Goal: Task Accomplishment & Management: Manage account settings

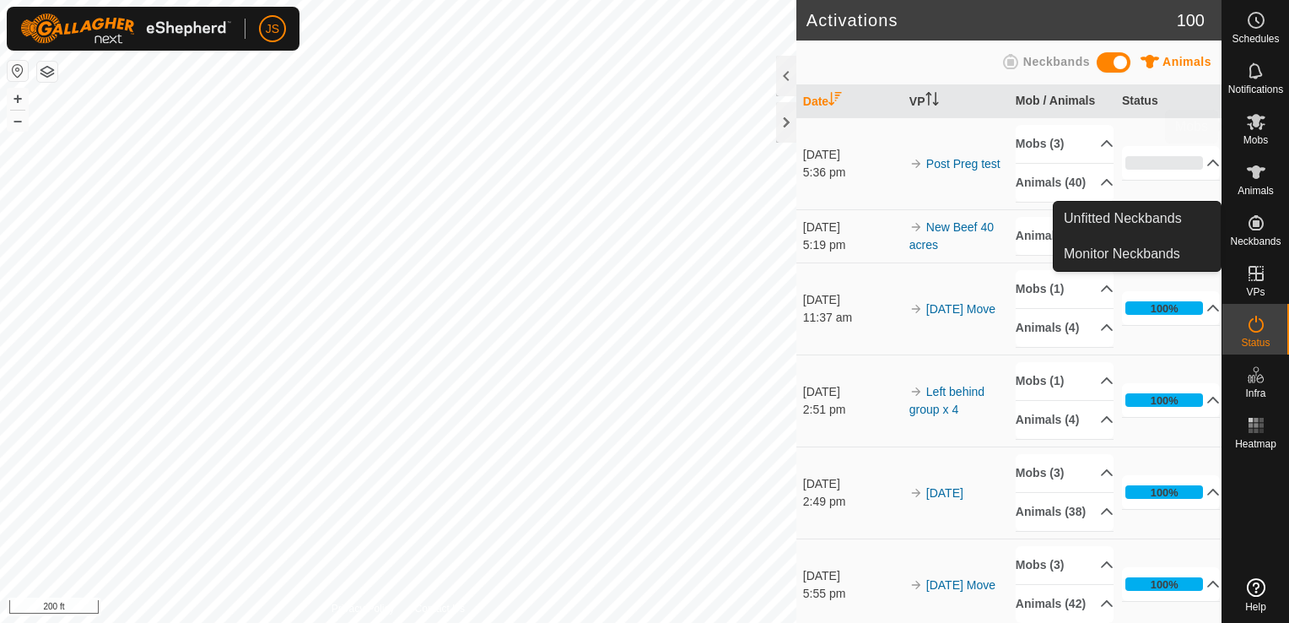
click at [1258, 135] on span "Mobs" at bounding box center [1256, 140] width 24 height 10
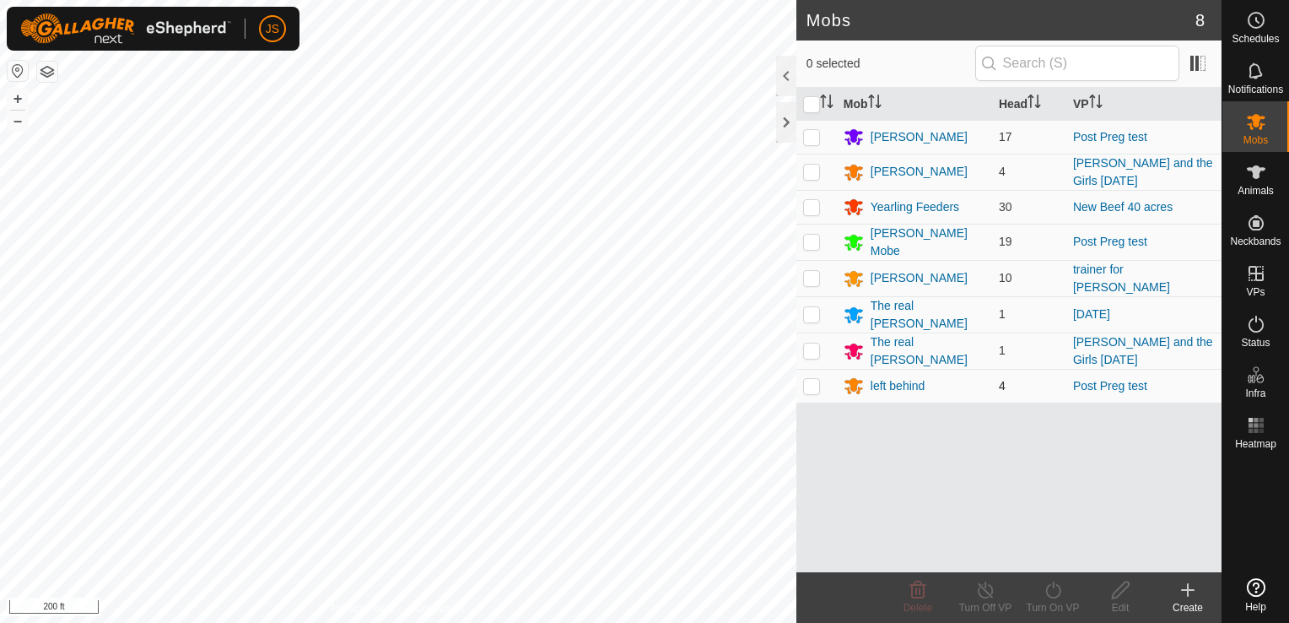
click at [808, 379] on p-checkbox at bounding box center [811, 386] width 17 height 14
checkbox input "true"
click at [903, 379] on div "left behind" at bounding box center [898, 386] width 55 height 18
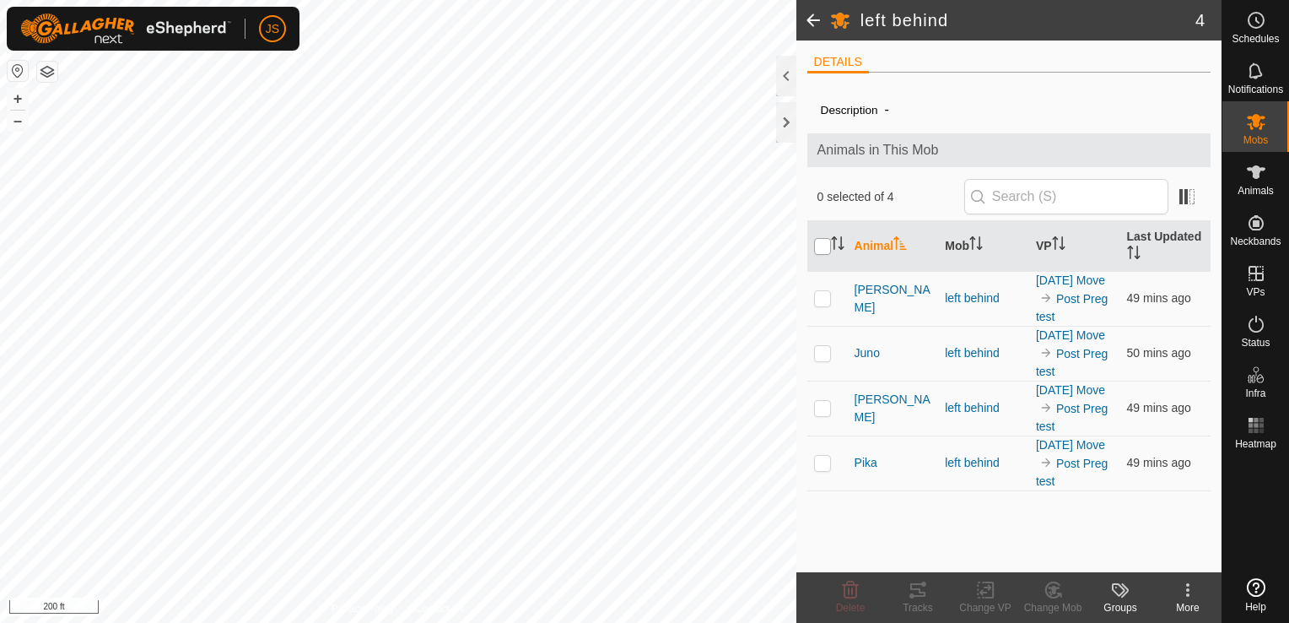
click at [824, 243] on input "checkbox" at bounding box center [822, 246] width 17 height 17
checkbox input "true"
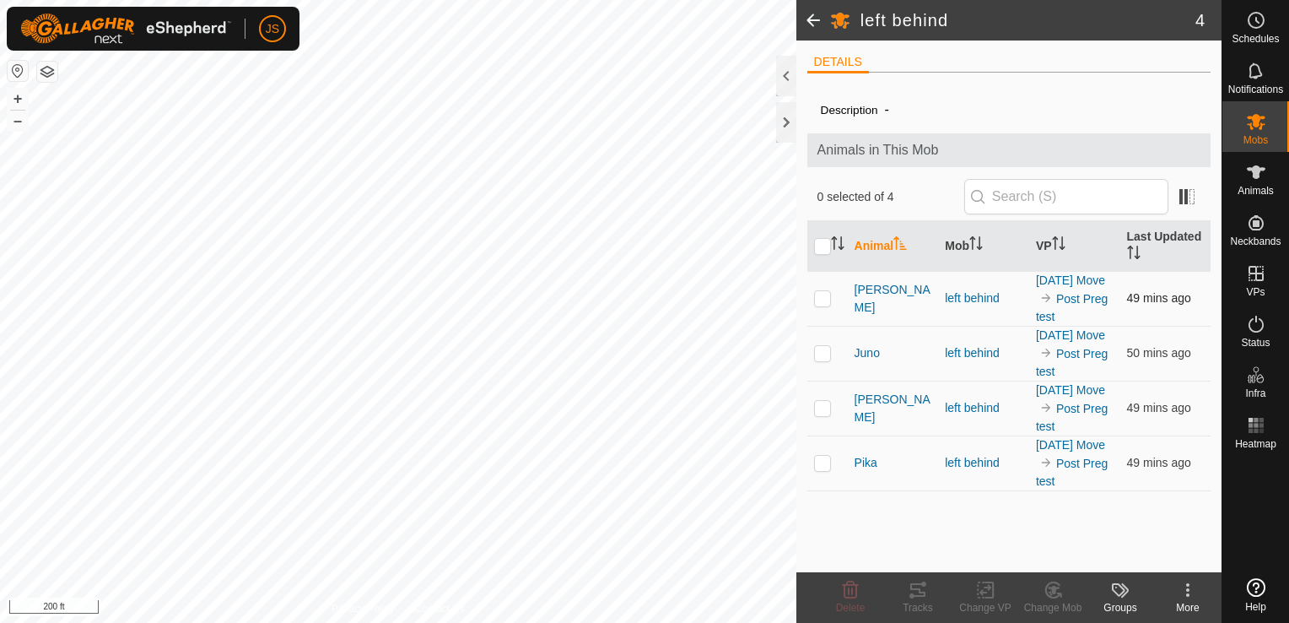
checkbox input "true"
click at [1057, 588] on icon at bounding box center [1054, 590] width 12 height 8
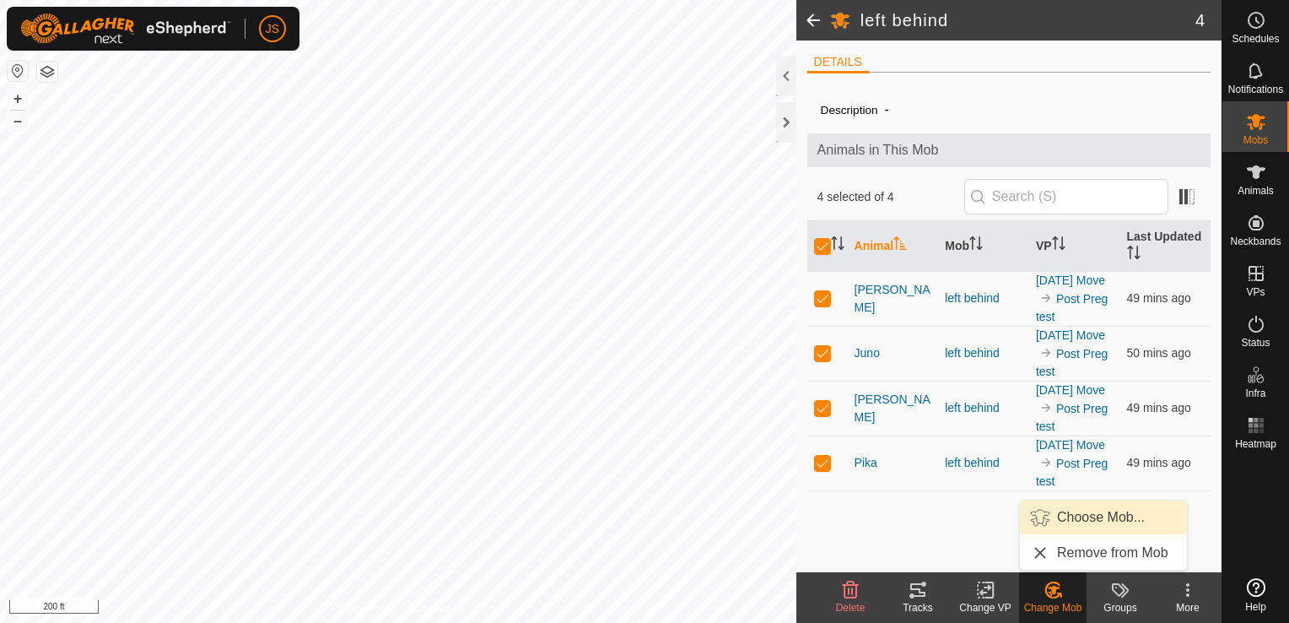
click at [1084, 511] on link "Choose Mob..." at bounding box center [1103, 517] width 167 height 34
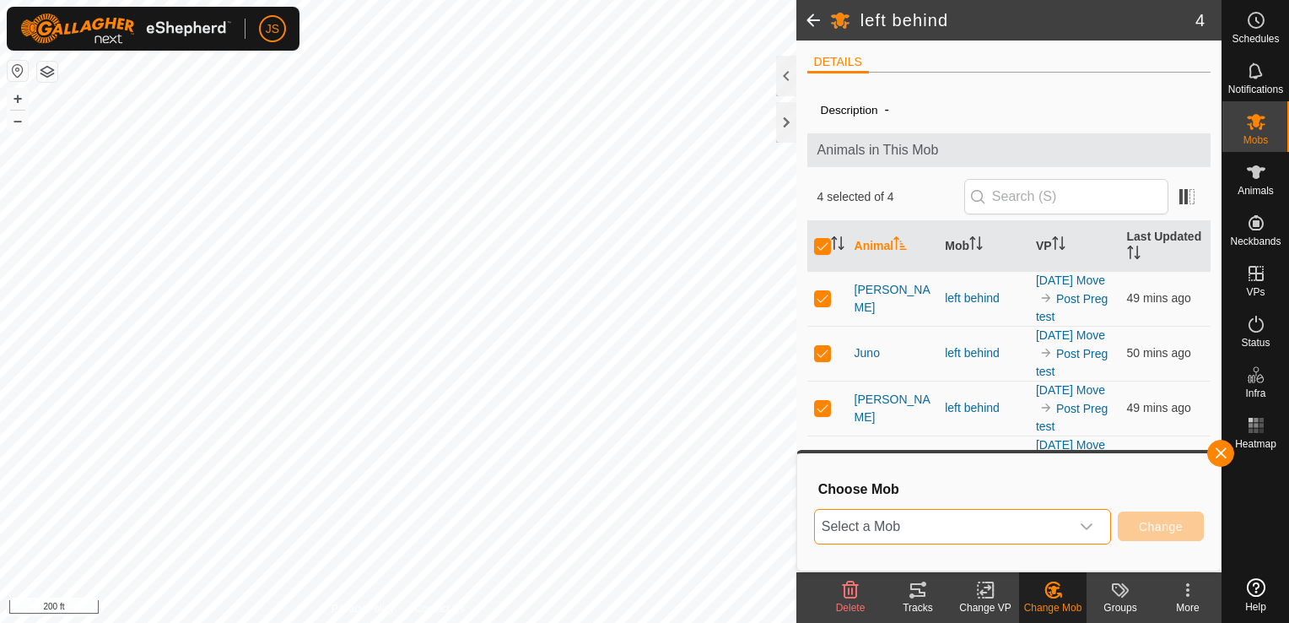
click at [986, 520] on span "Select a Mob" at bounding box center [942, 527] width 255 height 34
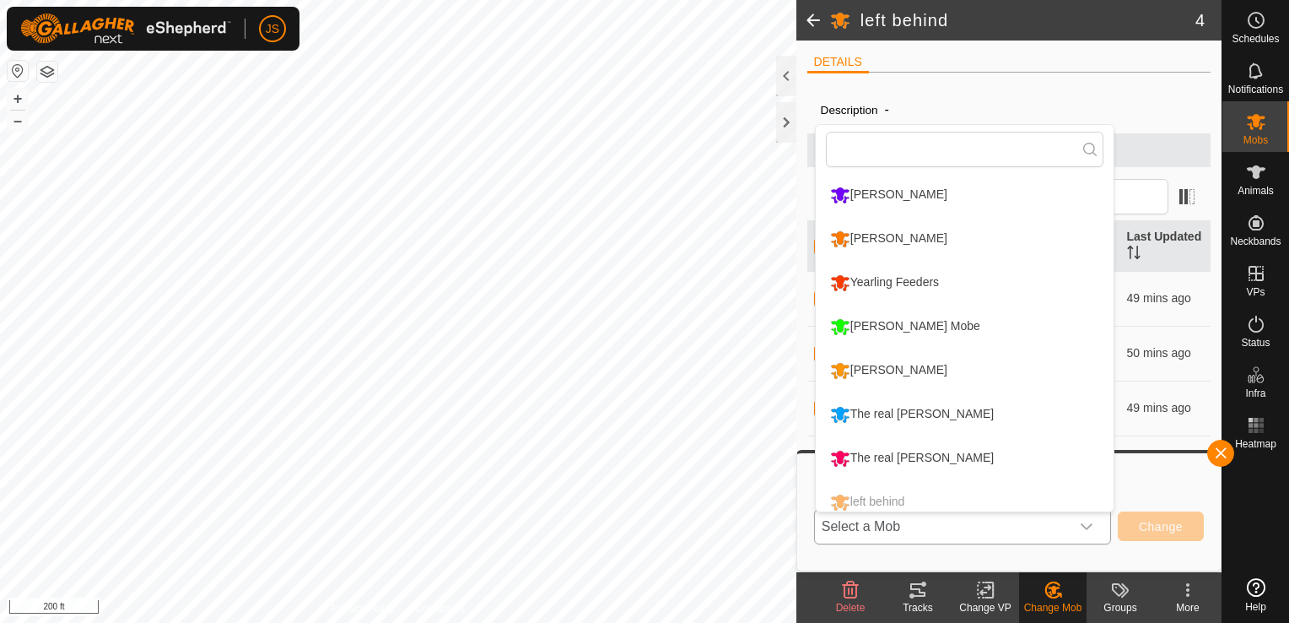
click at [882, 196] on li "[PERSON_NAME]" at bounding box center [965, 195] width 298 height 42
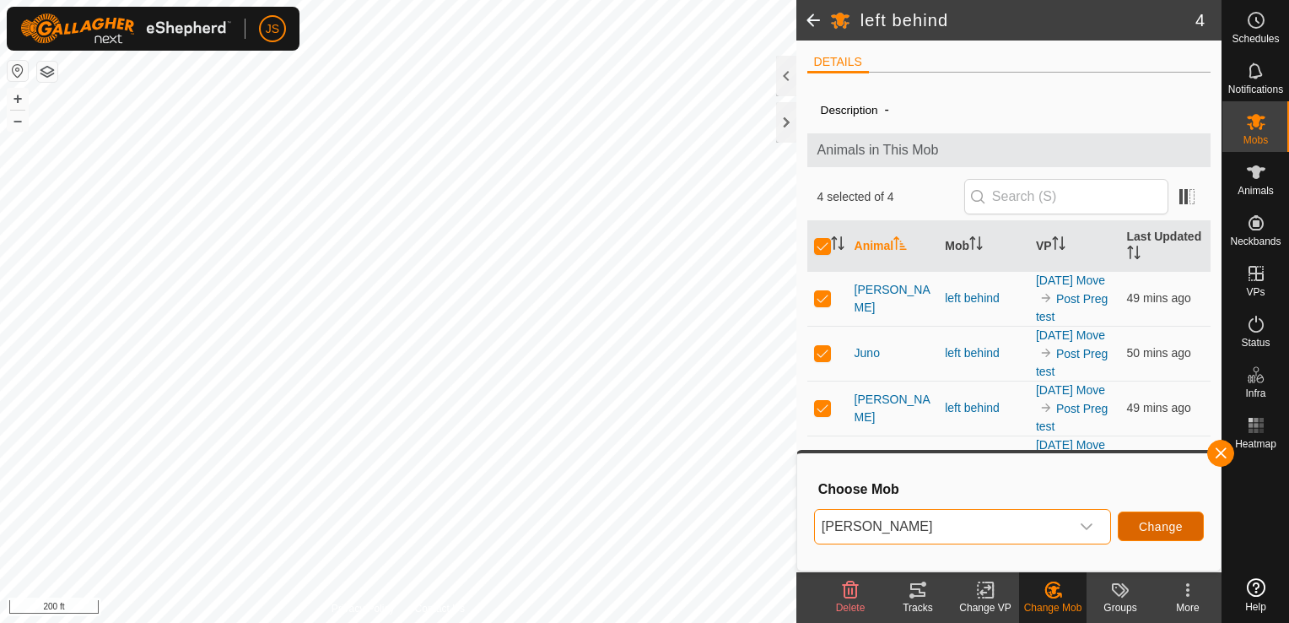
click at [1159, 522] on span "Change" at bounding box center [1161, 527] width 44 height 14
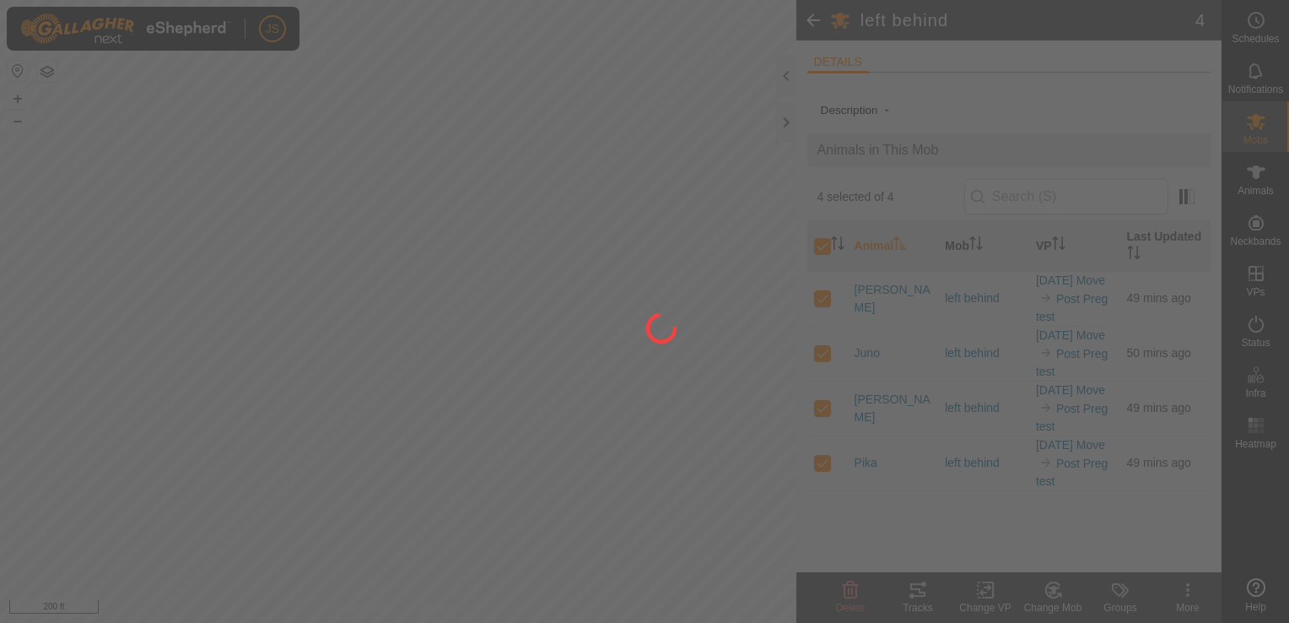
checkbox input "false"
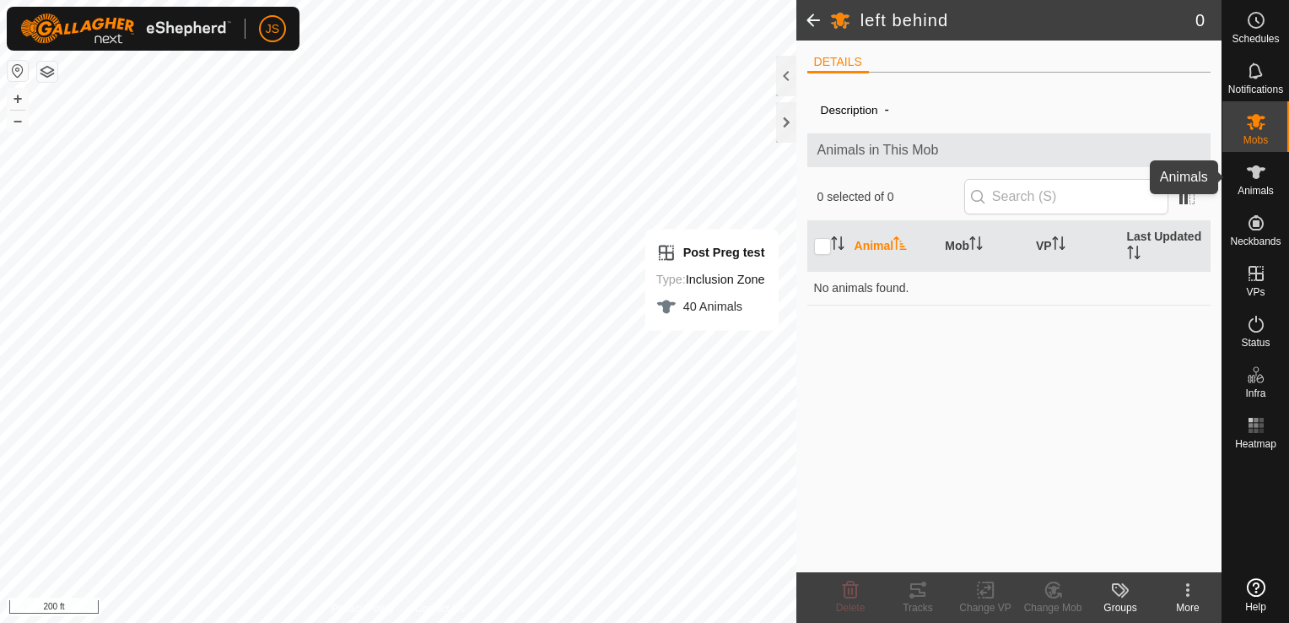
click at [1250, 181] on icon at bounding box center [1256, 172] width 20 height 20
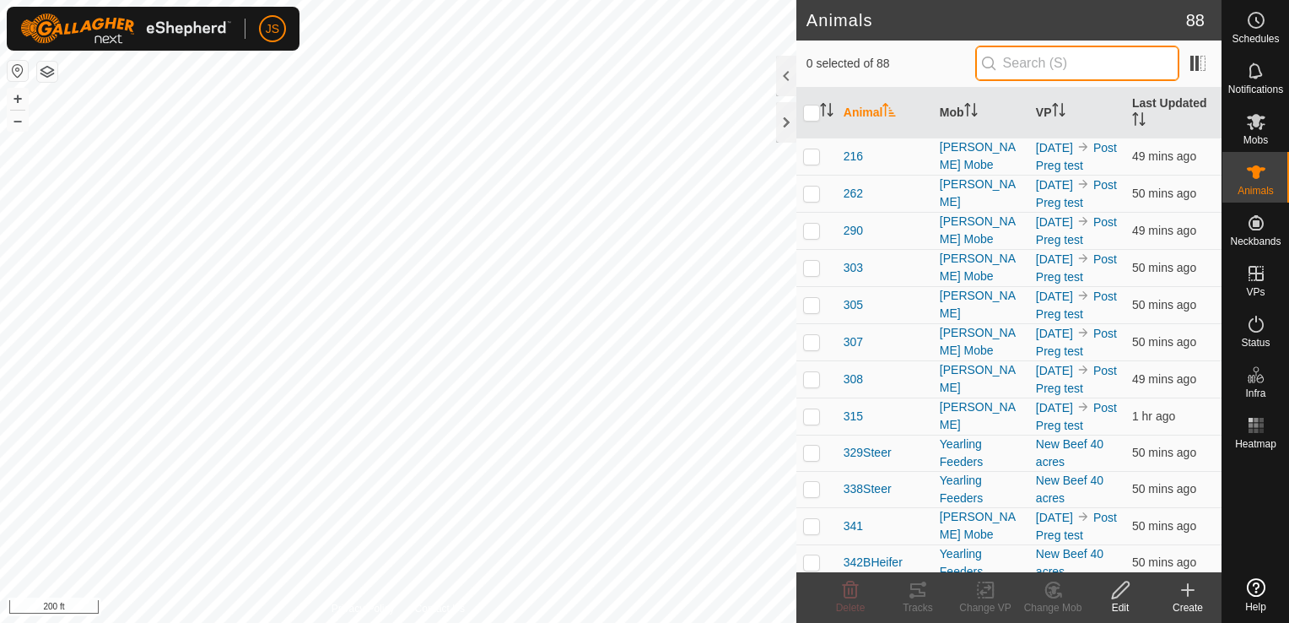
click at [1073, 62] on input "text" at bounding box center [1077, 63] width 204 height 35
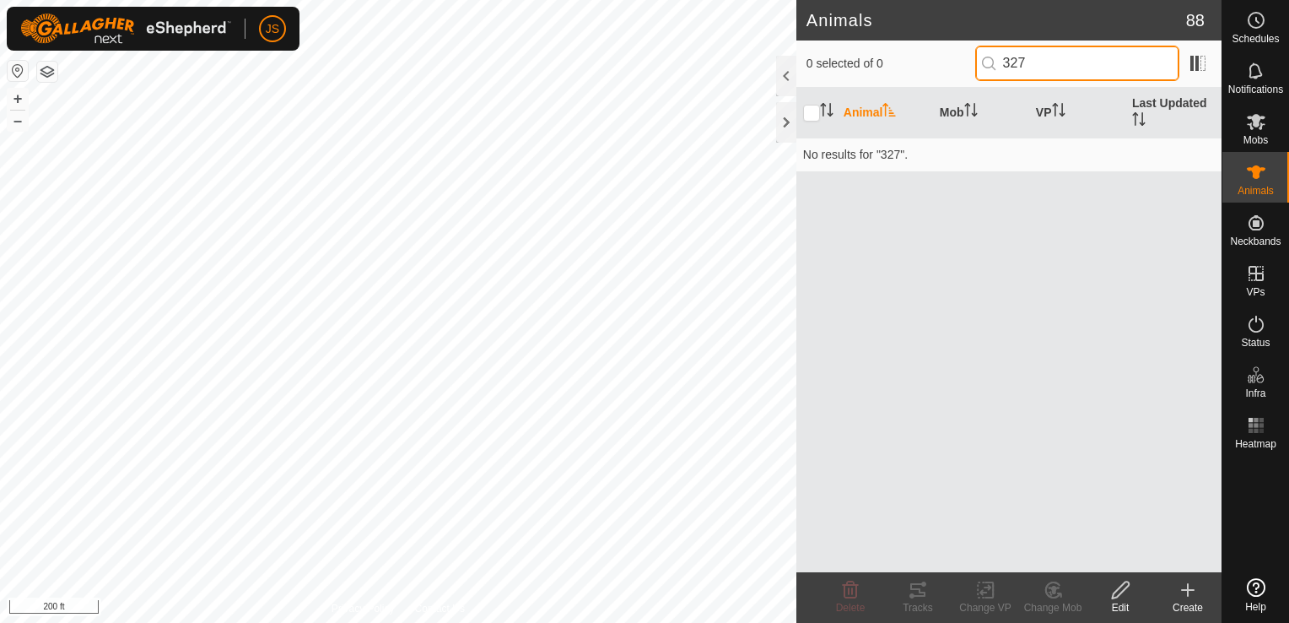
click at [577, 73] on div "Animals 88 0 selected of 0 327 Animal Mob VP Last Updated No results for "327".…" at bounding box center [611, 311] width 1222 height 623
type input "sop"
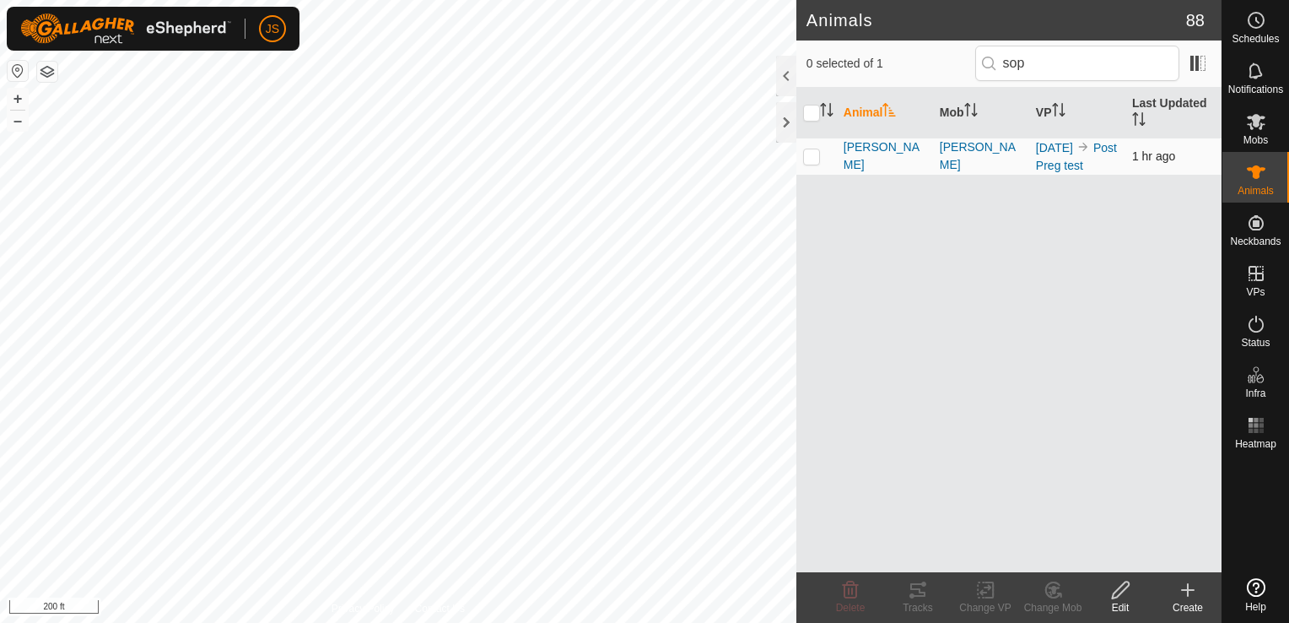
click at [810, 160] on p-checkbox at bounding box center [811, 156] width 17 height 14
checkbox input "true"
click at [814, 153] on p-checkbox at bounding box center [811, 156] width 17 height 14
checkbox input "false"
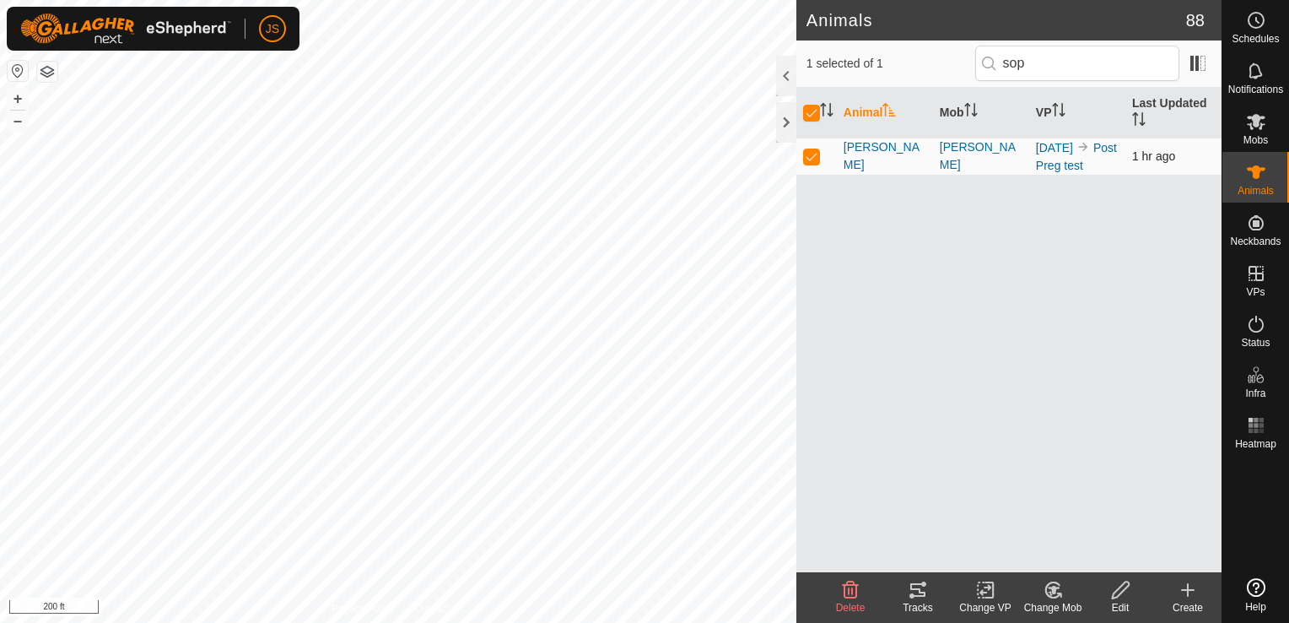
checkbox input "false"
click at [1255, 135] on span "Mobs" at bounding box center [1256, 140] width 24 height 10
